Goal: Task Accomplishment & Management: Complete application form

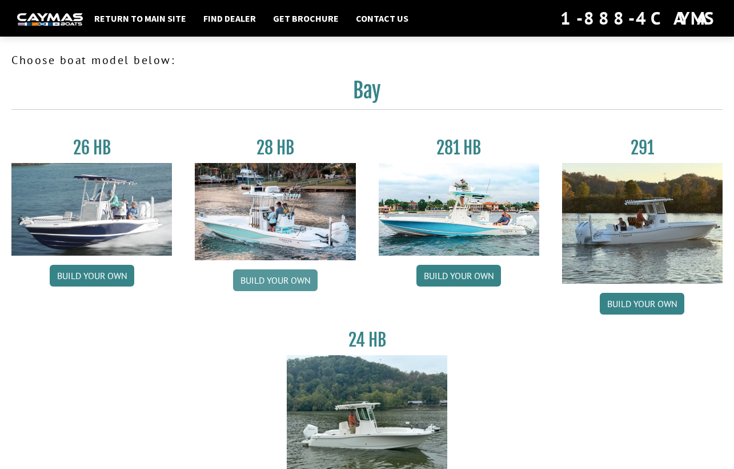
click at [289, 282] on link "Build your own" at bounding box center [275, 280] width 85 height 22
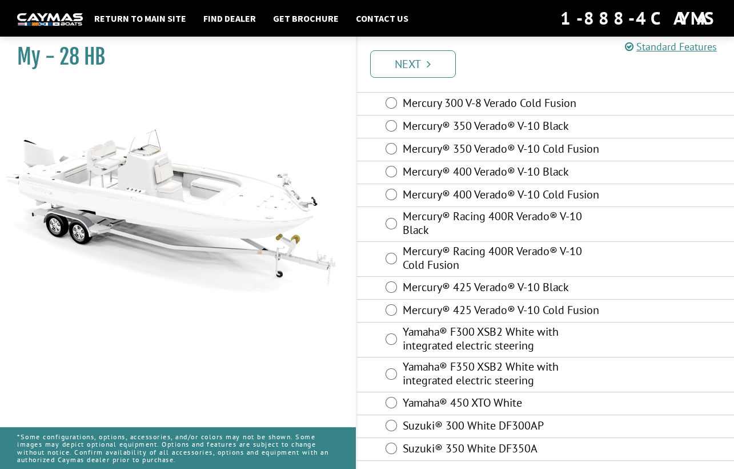
scroll to position [66, 0]
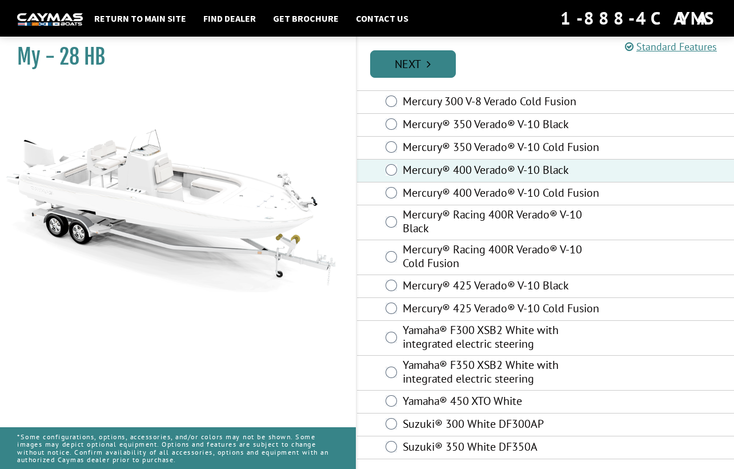
click at [406, 53] on link "Next" at bounding box center [413, 63] width 86 height 27
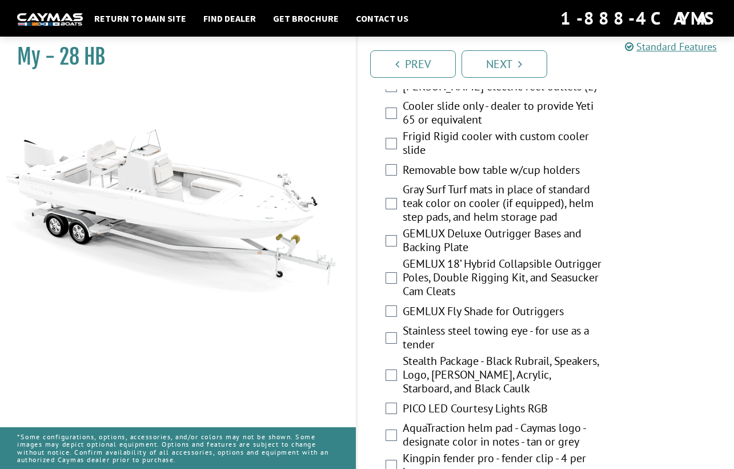
scroll to position [2126, 0]
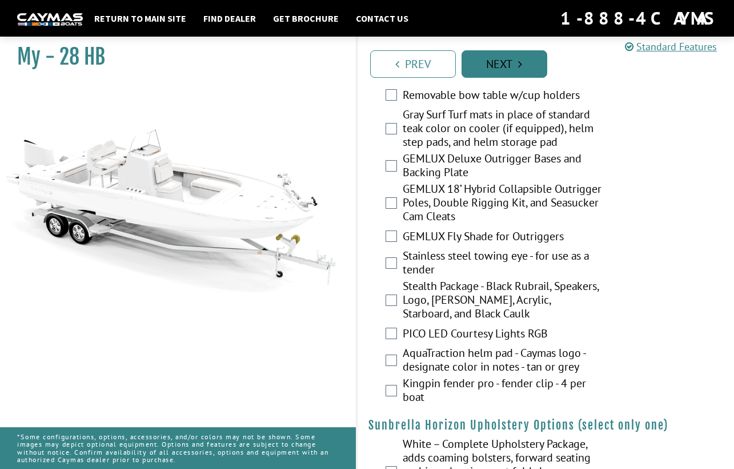
click at [522, 59] on icon "Pagination" at bounding box center [520, 63] width 4 height 11
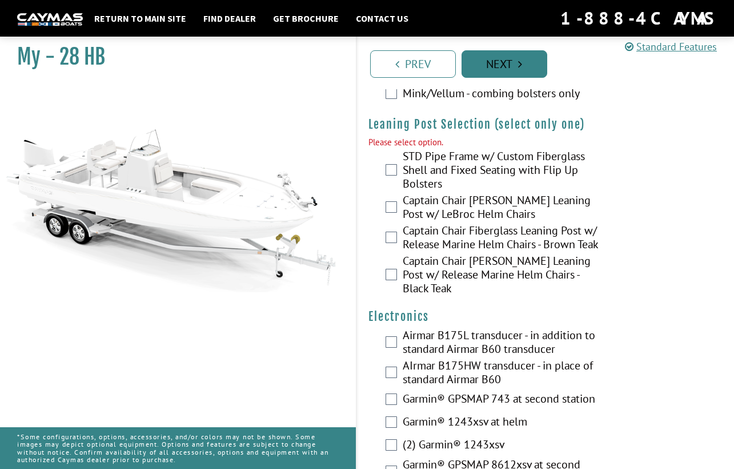
scroll to position [3116, 0]
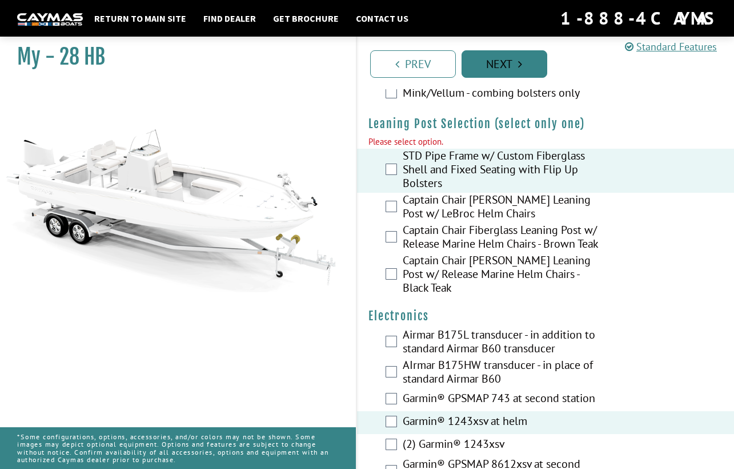
click at [493, 68] on link "Next" at bounding box center [505, 63] width 86 height 27
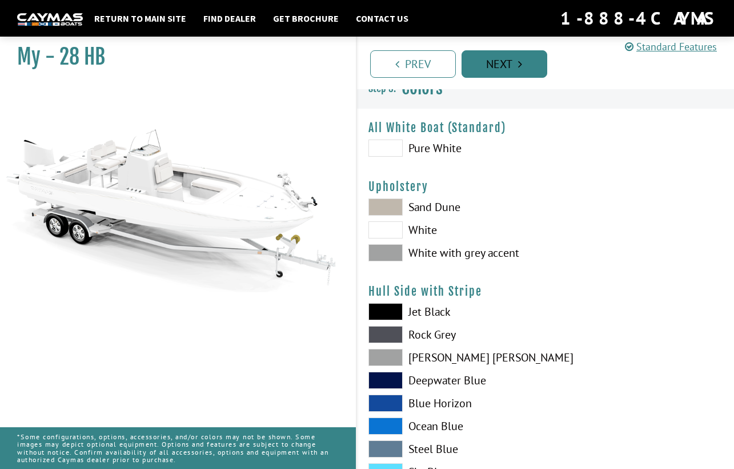
scroll to position [0, 0]
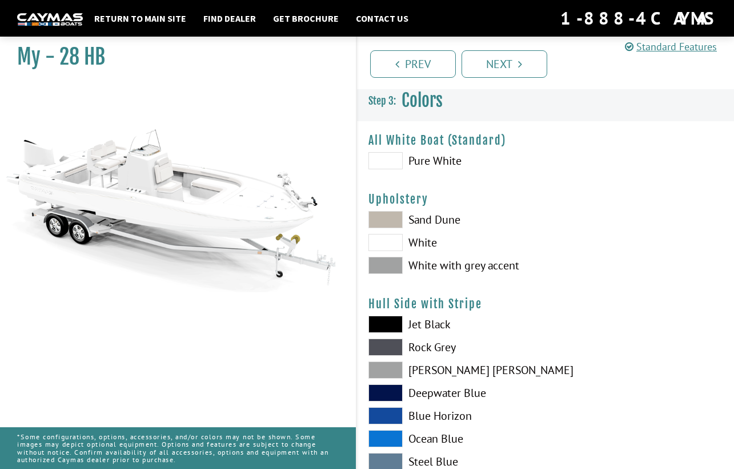
click at [385, 166] on span at bounding box center [386, 160] width 34 height 17
click at [502, 66] on link "Next" at bounding box center [505, 63] width 86 height 27
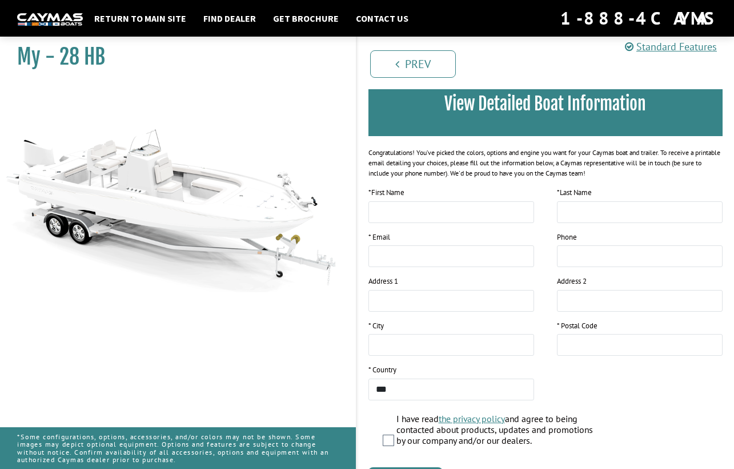
scroll to position [163, 0]
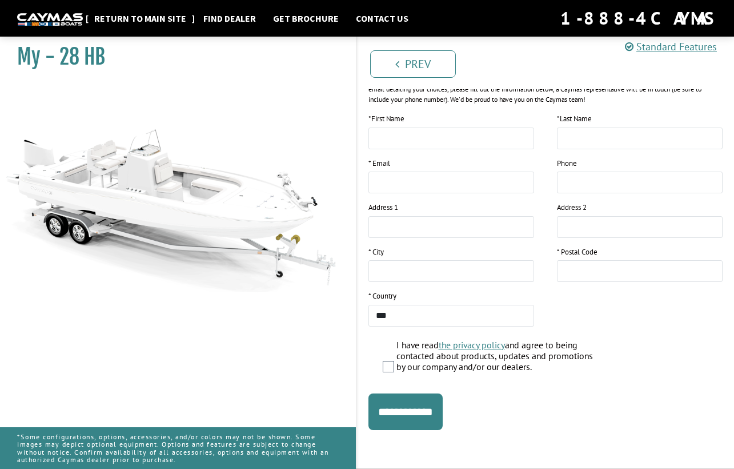
click at [117, 23] on link "Return to main site" at bounding box center [140, 18] width 103 height 15
